Goal: Task Accomplishment & Management: Use online tool/utility

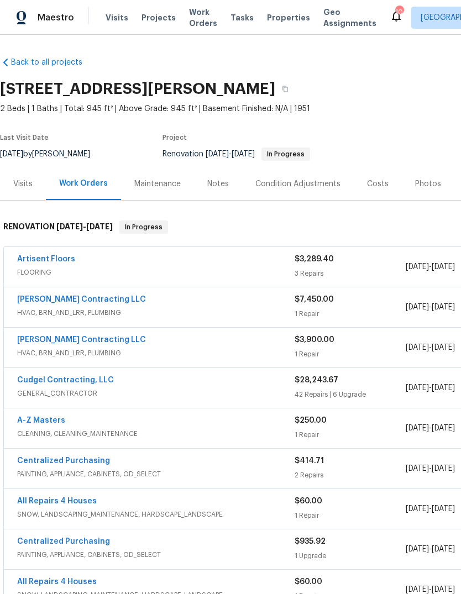
click at [156, 22] on span "Projects" at bounding box center [158, 17] width 34 height 11
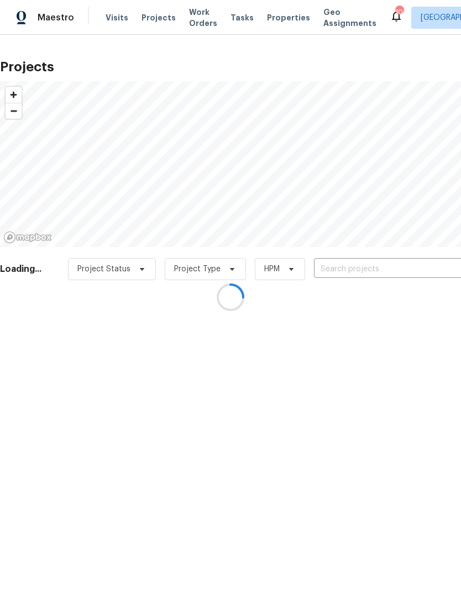
click at [389, 268] on input "text" at bounding box center [377, 269] width 126 height 17
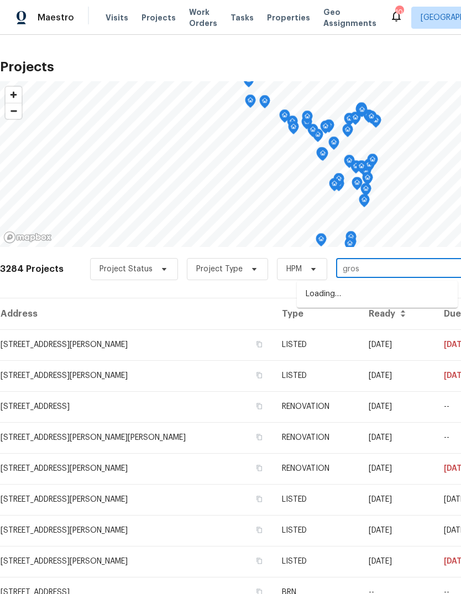
type input "gross"
click at [383, 299] on li "[STREET_ADDRESS]" at bounding box center [377, 294] width 161 height 18
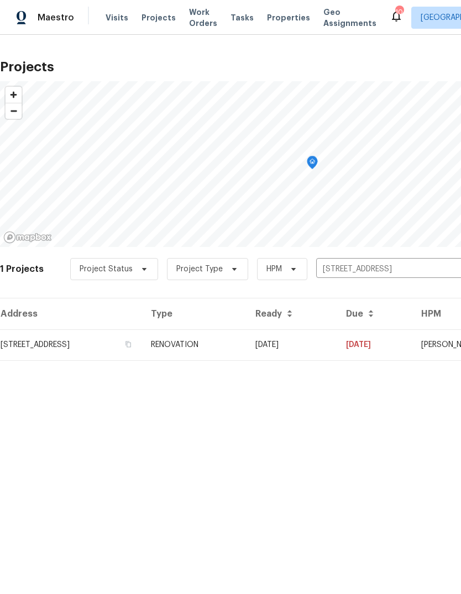
click at [142, 351] on td "[STREET_ADDRESS]" at bounding box center [71, 344] width 142 height 31
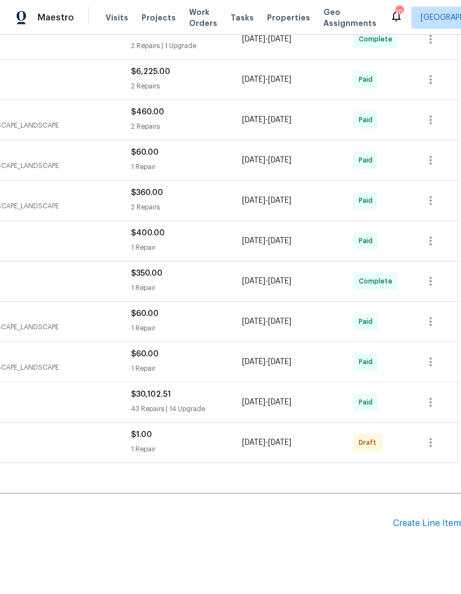
scroll to position [348, 164]
click at [428, 521] on div "Create Line Item" at bounding box center [427, 524] width 68 height 10
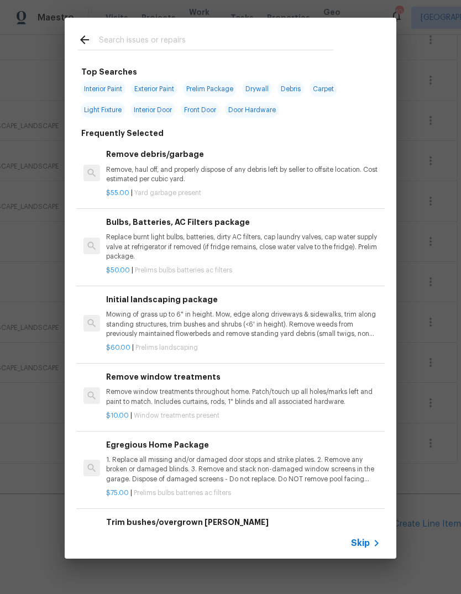
click at [367, 545] on span "Skip" at bounding box center [360, 542] width 19 height 11
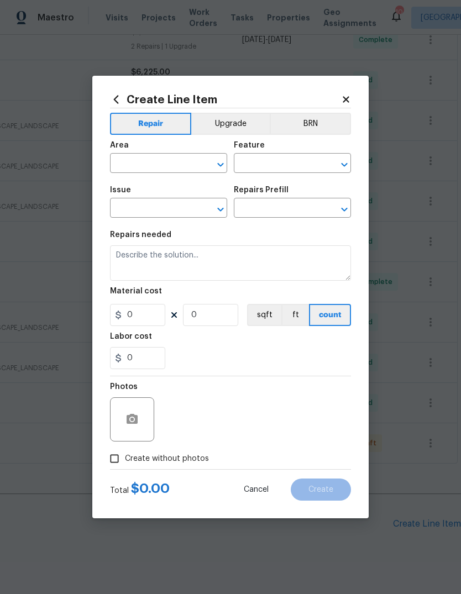
click at [180, 168] on input "text" at bounding box center [153, 164] width 86 height 17
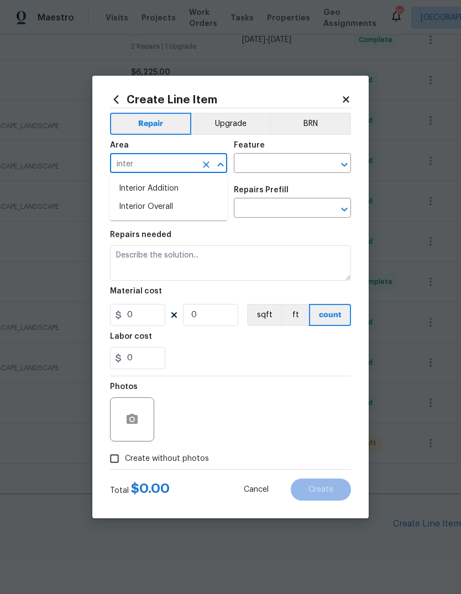
click at [186, 207] on li "Interior Overall" at bounding box center [168, 207] width 117 height 18
type input "Interior Overall"
click at [291, 157] on input "text" at bounding box center [277, 164] width 86 height 17
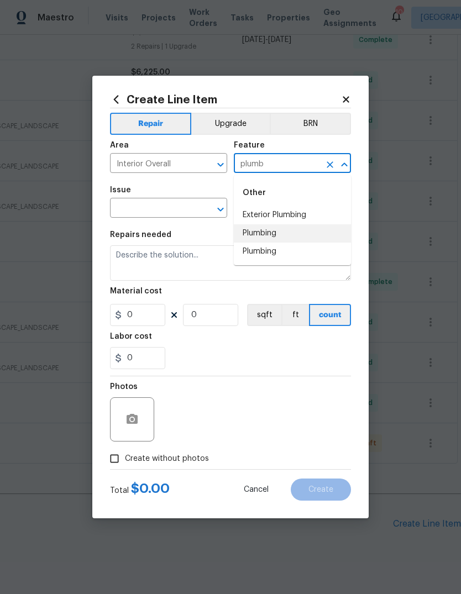
click at [274, 231] on li "Plumbing" at bounding box center [292, 233] width 117 height 18
type input "Plumbing"
click at [173, 207] on input "text" at bounding box center [153, 209] width 86 height 17
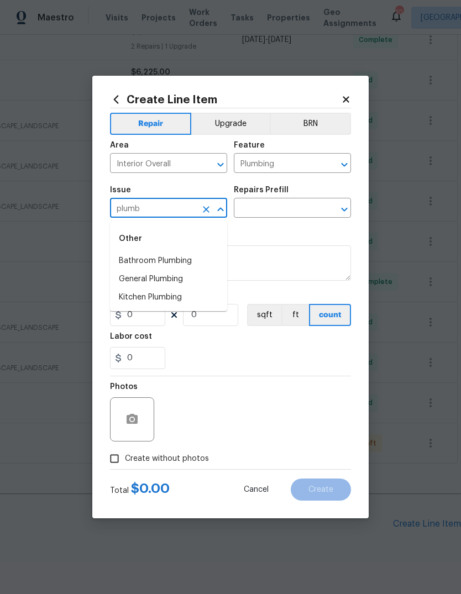
click at [175, 280] on li "General Plumbing" at bounding box center [168, 279] width 117 height 18
type input "General Plumbing"
click at [289, 207] on input "text" at bounding box center [277, 209] width 86 height 17
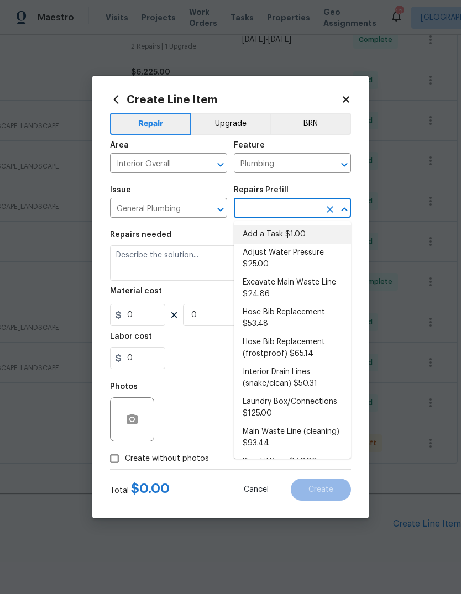
click at [297, 240] on li "Add a Task $1.00" at bounding box center [292, 234] width 117 height 18
type input "Add a Task $1.00"
type textarea "HPM to detail"
type input "1"
type input "Add a Task $1.00"
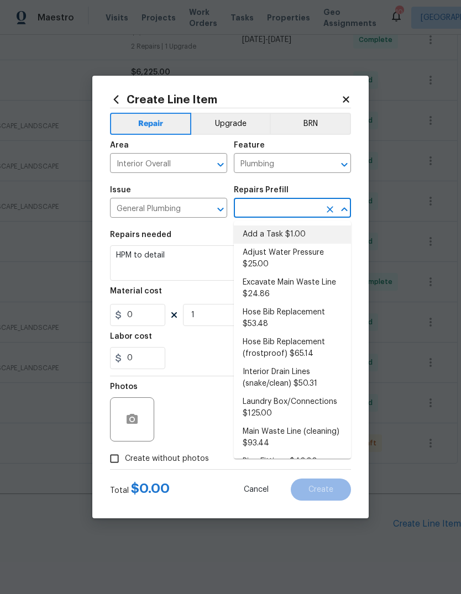
type input "1"
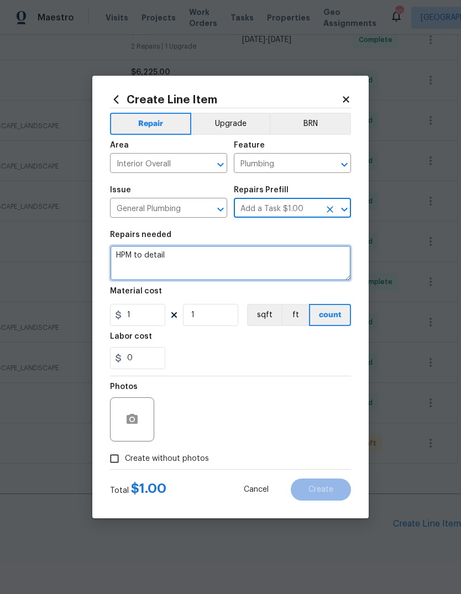
click at [263, 267] on textarea "HPM to detail" at bounding box center [230, 262] width 241 height 35
type textarea "H"
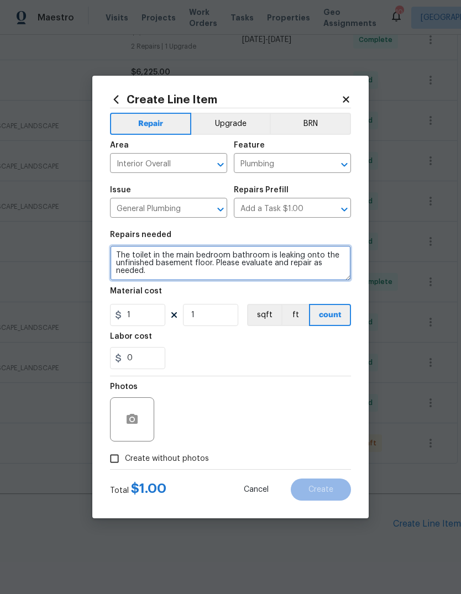
type textarea "The toilet in the main bedroom bathroom is leaking onto the unfinished basement…"
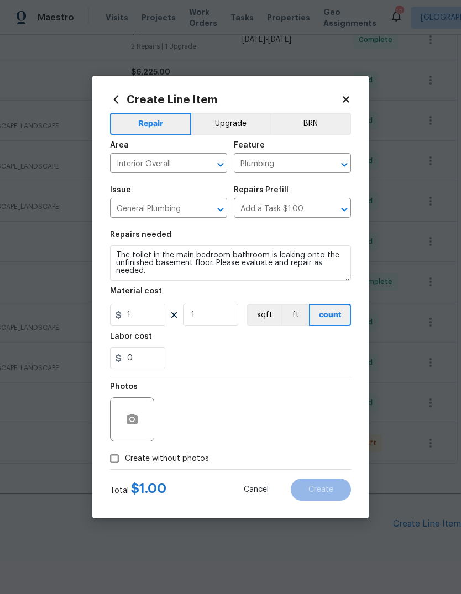
click at [245, 356] on div "0" at bounding box center [230, 358] width 241 height 22
click at [148, 314] on input "1" at bounding box center [137, 315] width 55 height 22
type input "75"
click at [271, 354] on div "0" at bounding box center [230, 358] width 241 height 22
click at [133, 424] on icon "button" at bounding box center [131, 419] width 11 height 10
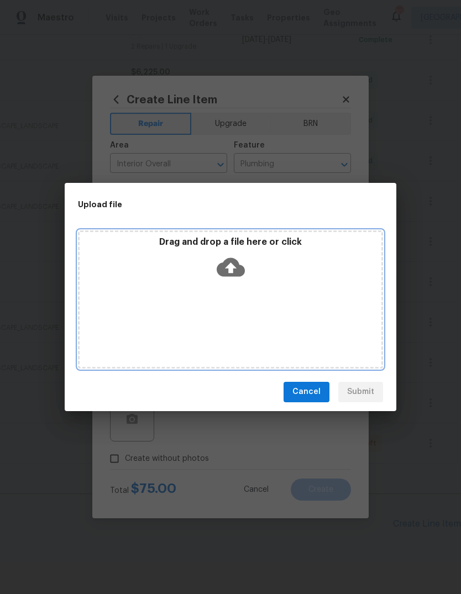
click at [241, 262] on icon at bounding box center [231, 267] width 28 height 28
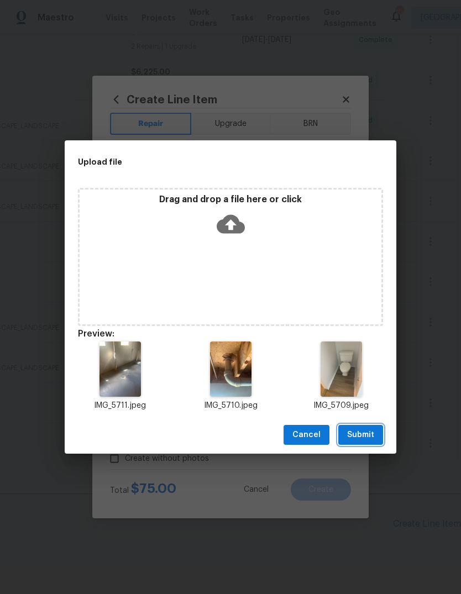
click at [370, 436] on span "Submit" at bounding box center [360, 435] width 27 height 14
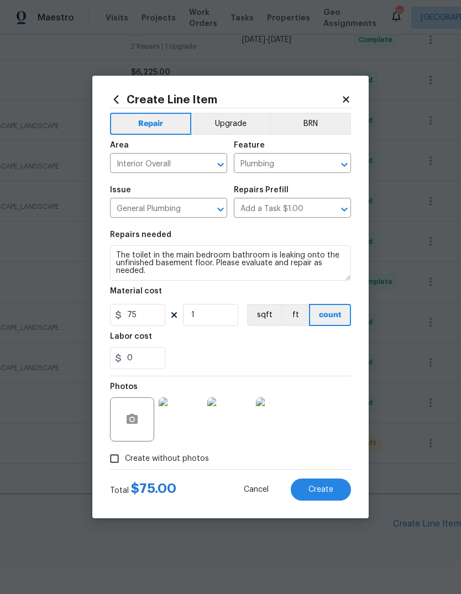
click at [331, 490] on span "Create" at bounding box center [320, 490] width 25 height 8
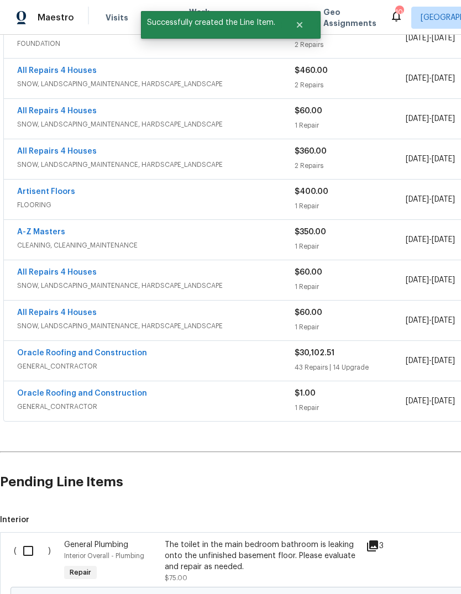
scroll to position [390, 0]
click at [33, 539] on input "checkbox" at bounding box center [32, 550] width 31 height 23
checkbox input "true"
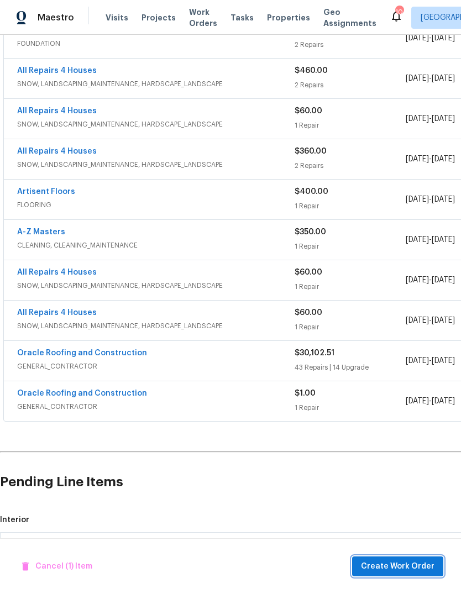
click at [418, 562] on span "Create Work Order" at bounding box center [397, 567] width 73 height 14
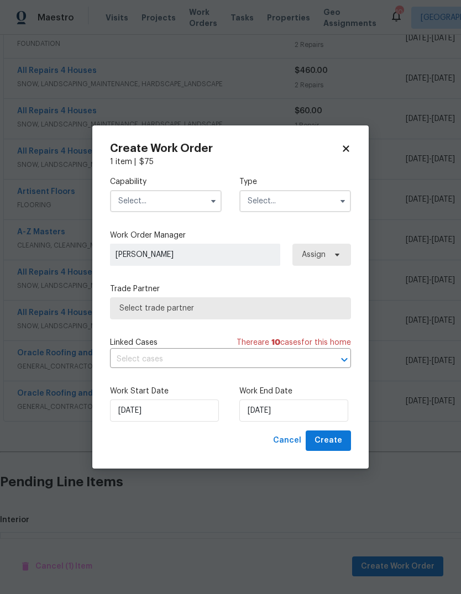
click at [202, 202] on input "text" at bounding box center [166, 201] width 112 height 22
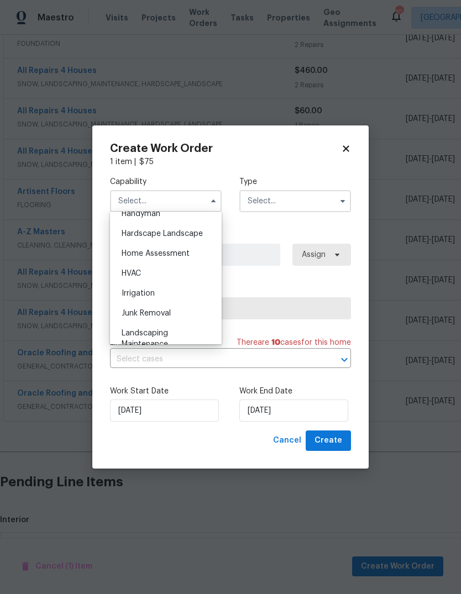
scroll to position [626, 0]
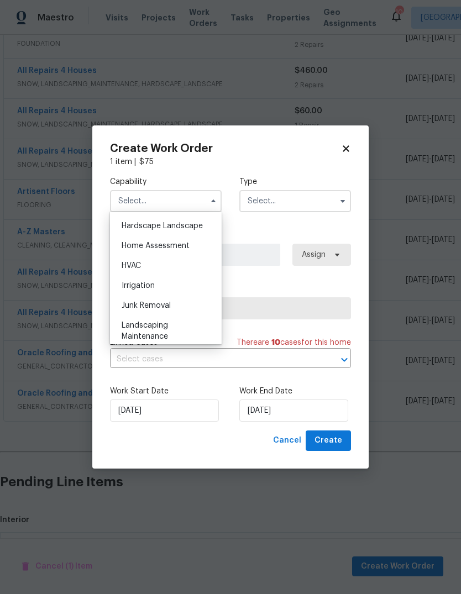
click at [188, 265] on div "HVAC" at bounding box center [166, 266] width 106 height 20
type input "HVAC"
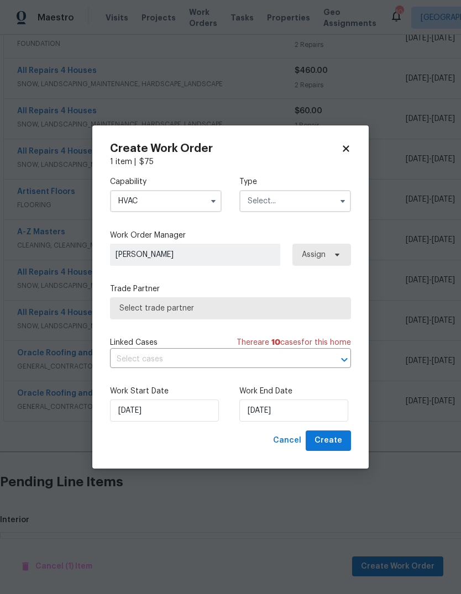
click at [314, 195] on input "text" at bounding box center [295, 201] width 112 height 22
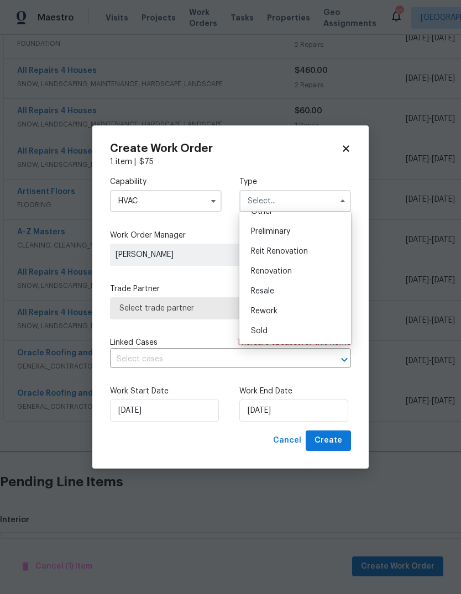
scroll to position [232, 0]
click at [320, 268] on div "Renovation" at bounding box center [295, 271] width 106 height 20
type input "Renovation"
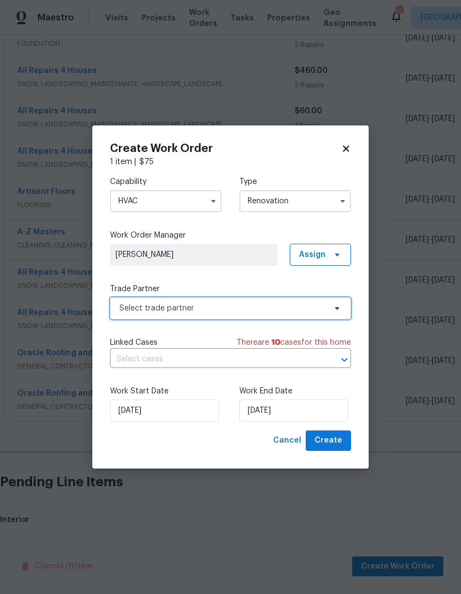
click at [291, 300] on span "Select trade partner" at bounding box center [230, 308] width 241 height 22
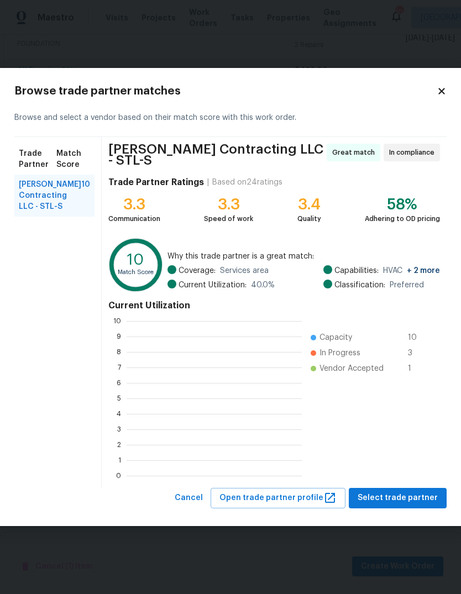
scroll to position [1, 1]
click at [421, 409] on ul "Capacity 10 In Progress 3 Vendor Accepted 1" at bounding box center [368, 398] width 133 height 155
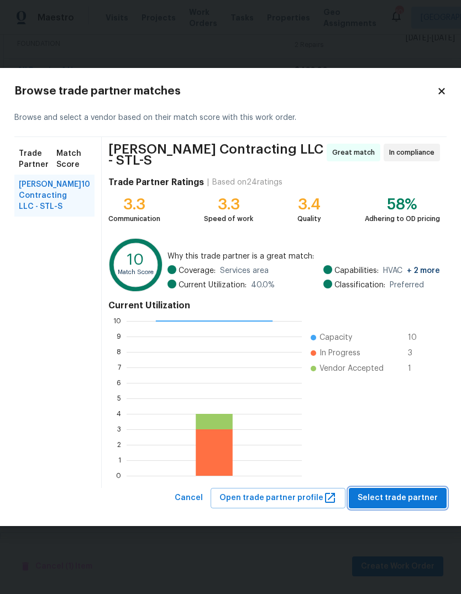
click at [425, 498] on span "Select trade partner" at bounding box center [397, 498] width 80 height 14
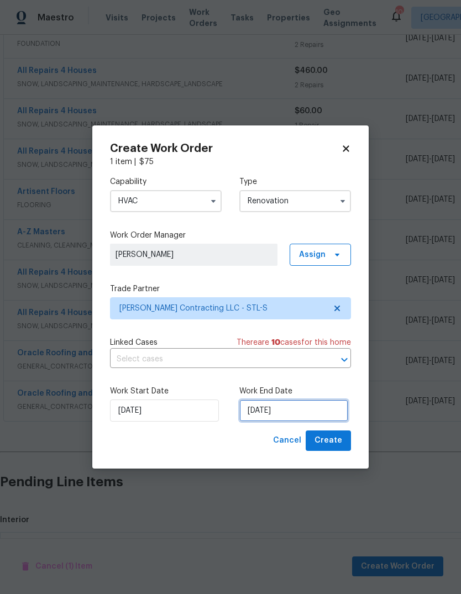
click at [326, 402] on input "[DATE]" at bounding box center [293, 410] width 109 height 22
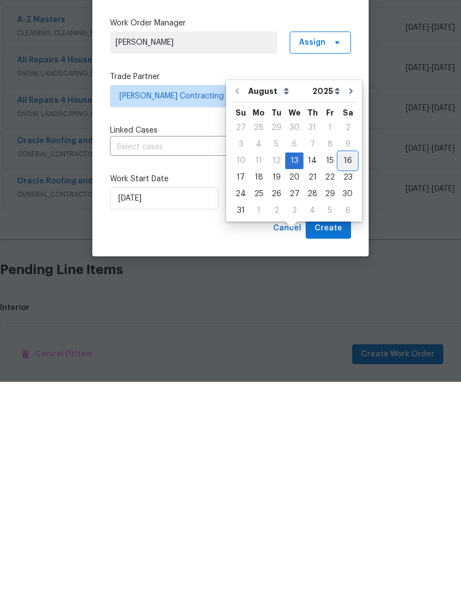
click at [345, 365] on div "16" at bounding box center [348, 372] width 18 height 15
type input "[DATE]"
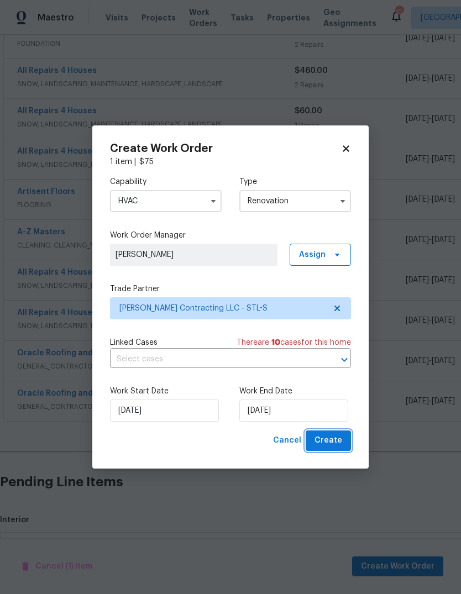
click at [339, 443] on span "Create" at bounding box center [328, 441] width 28 height 14
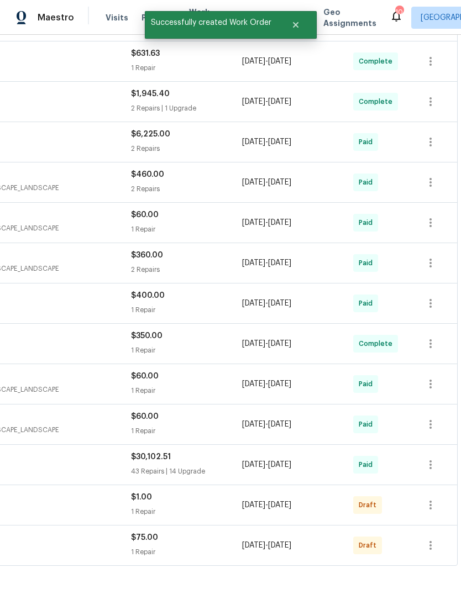
scroll to position [286, 164]
click at [433, 539] on icon "button" at bounding box center [430, 545] width 13 height 13
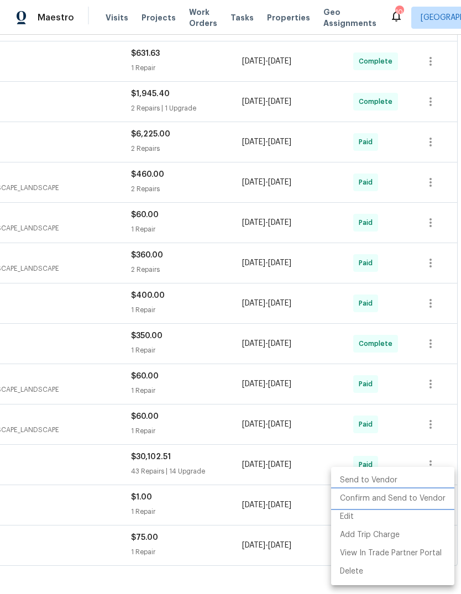
click at [429, 498] on li "Confirm and Send to Vendor" at bounding box center [392, 498] width 123 height 18
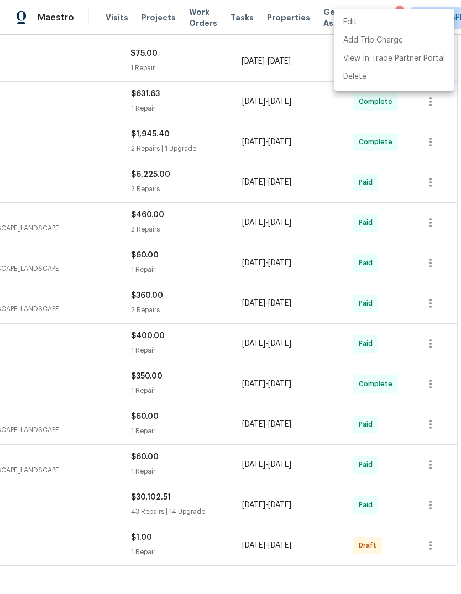
click at [339, 545] on div at bounding box center [230, 297] width 461 height 594
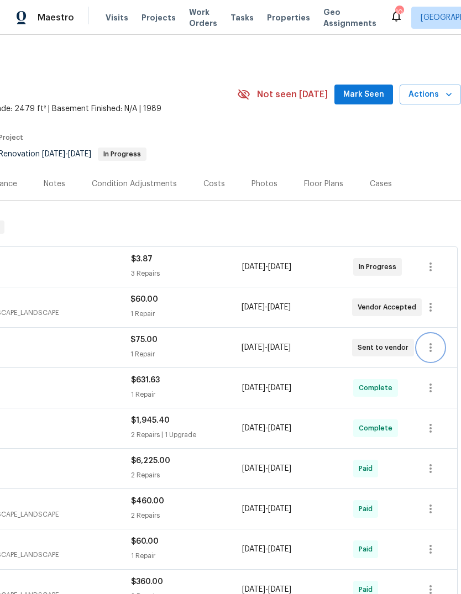
scroll to position [0, 164]
click at [374, 85] on button "Mark Seen" at bounding box center [363, 95] width 59 height 20
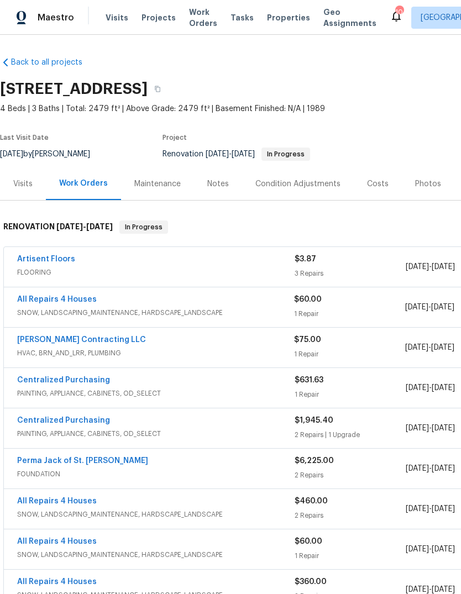
scroll to position [0, 0]
